Goal: Use online tool/utility: Utilize a website feature to perform a specific function

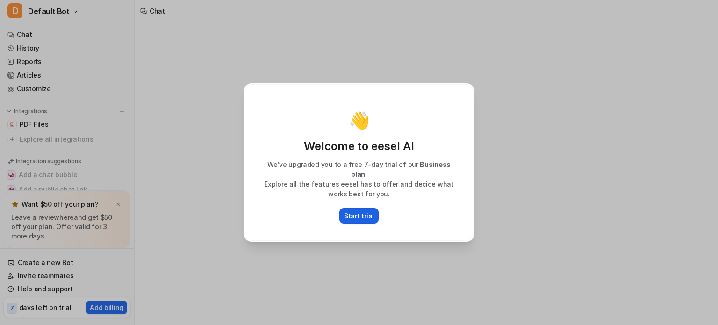
click at [354, 214] on p "Start trial" at bounding box center [359, 216] width 30 height 10
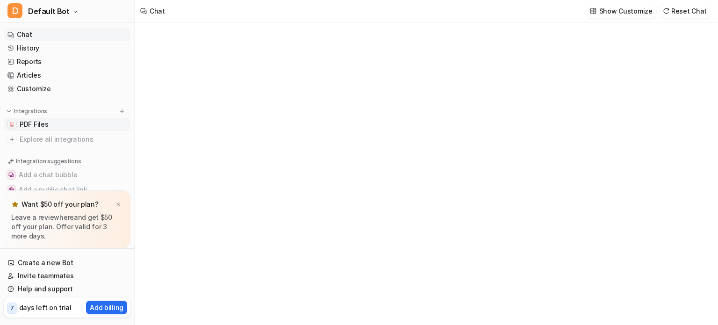
type textarea "**********"
click at [36, 121] on span "PDF Files" at bounding box center [34, 124] width 29 height 9
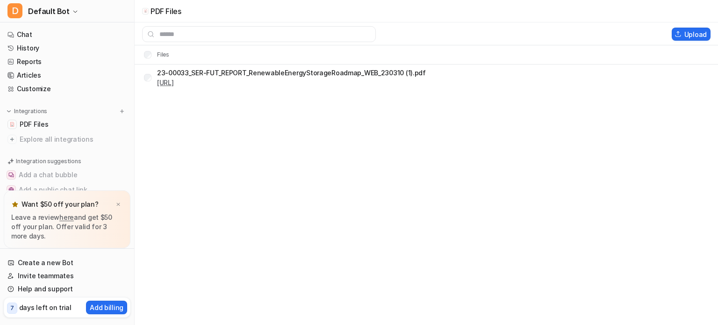
click at [174, 79] on link "[URL]" at bounding box center [165, 83] width 17 height 8
click at [32, 50] on link "History" at bounding box center [67, 48] width 127 height 13
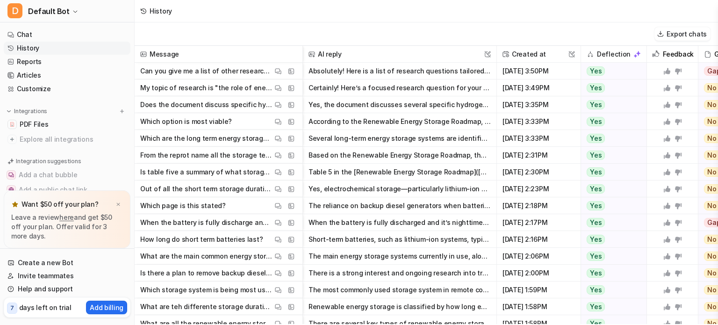
click at [352, 70] on button "Absolutely! Here is a list of research questions tailored to your topic, separa…" at bounding box center [400, 71] width 182 height 17
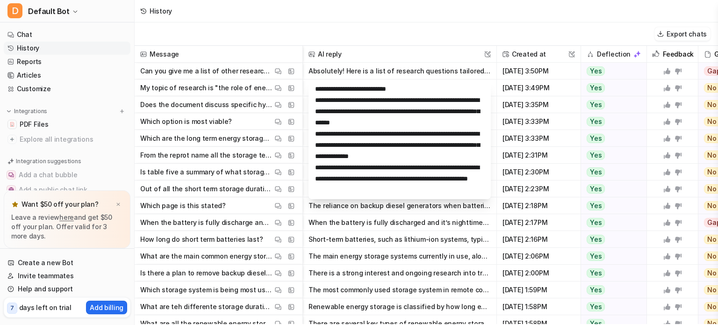
scroll to position [269, 0]
